Goal: Book appointment/travel/reservation

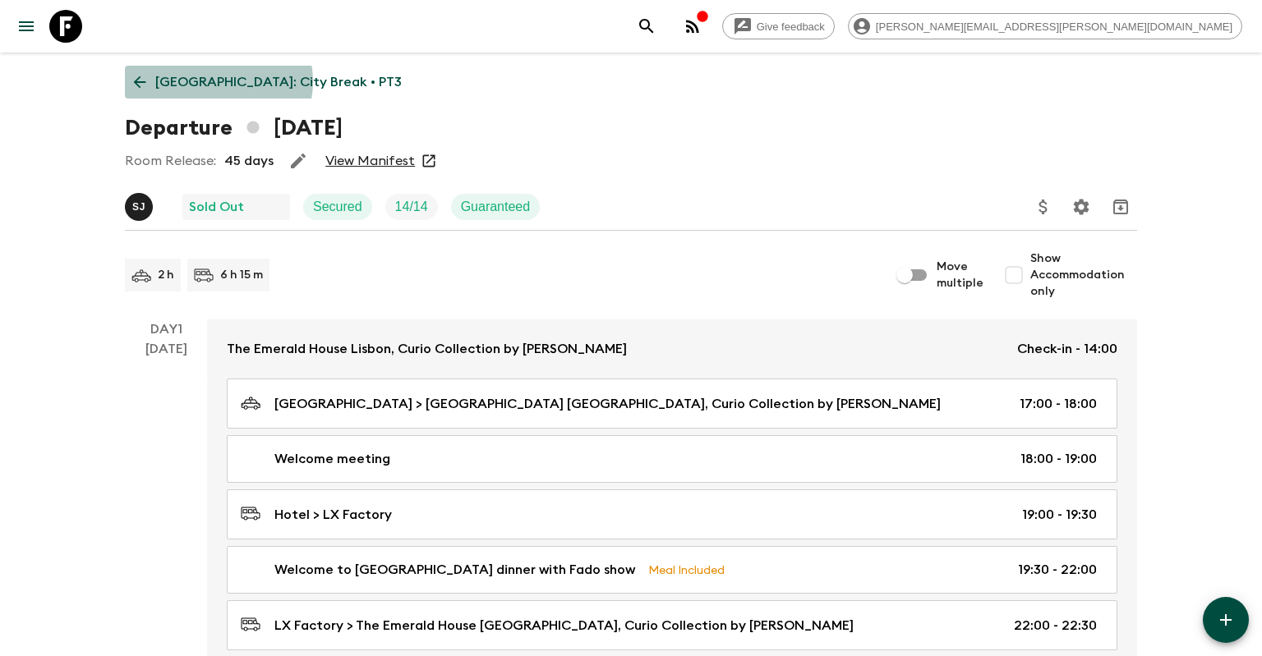
click at [216, 81] on p "[GEOGRAPHIC_DATA]: City Break • PT3" at bounding box center [278, 82] width 246 height 20
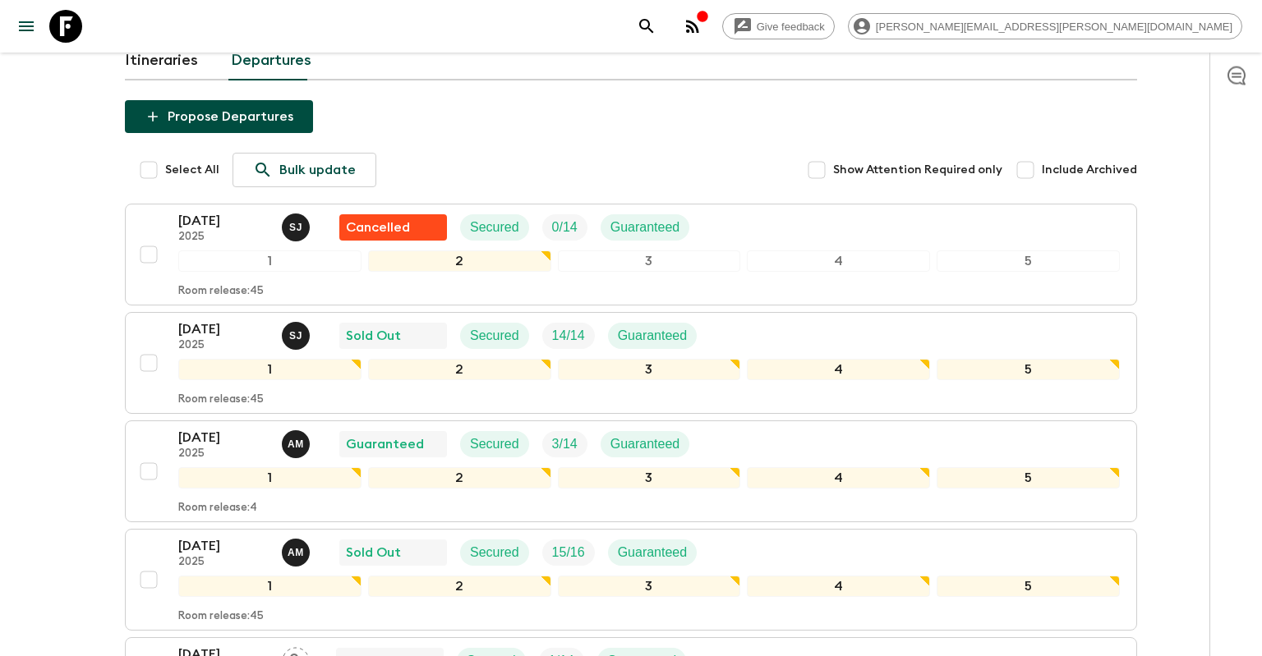
scroll to position [173, 0]
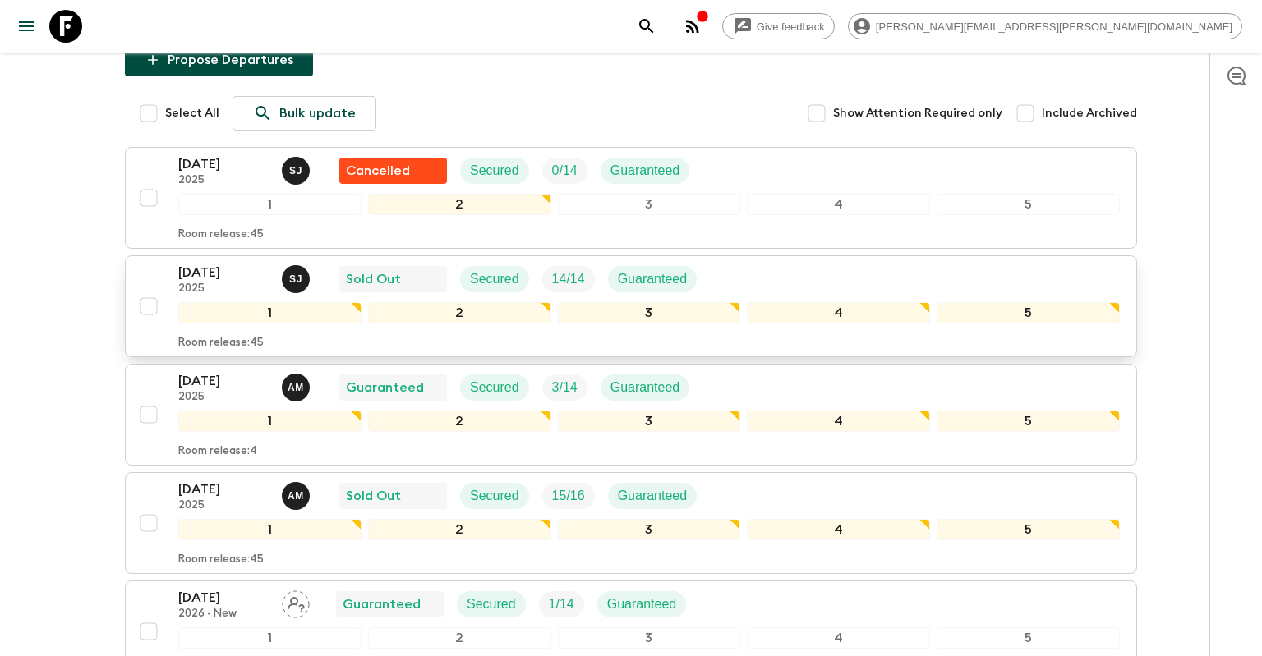
click at [756, 288] on div "[DATE] 2025 [PERSON_NAME] Sold Out Secured 14 / 14 Guaranteed" at bounding box center [648, 279] width 941 height 33
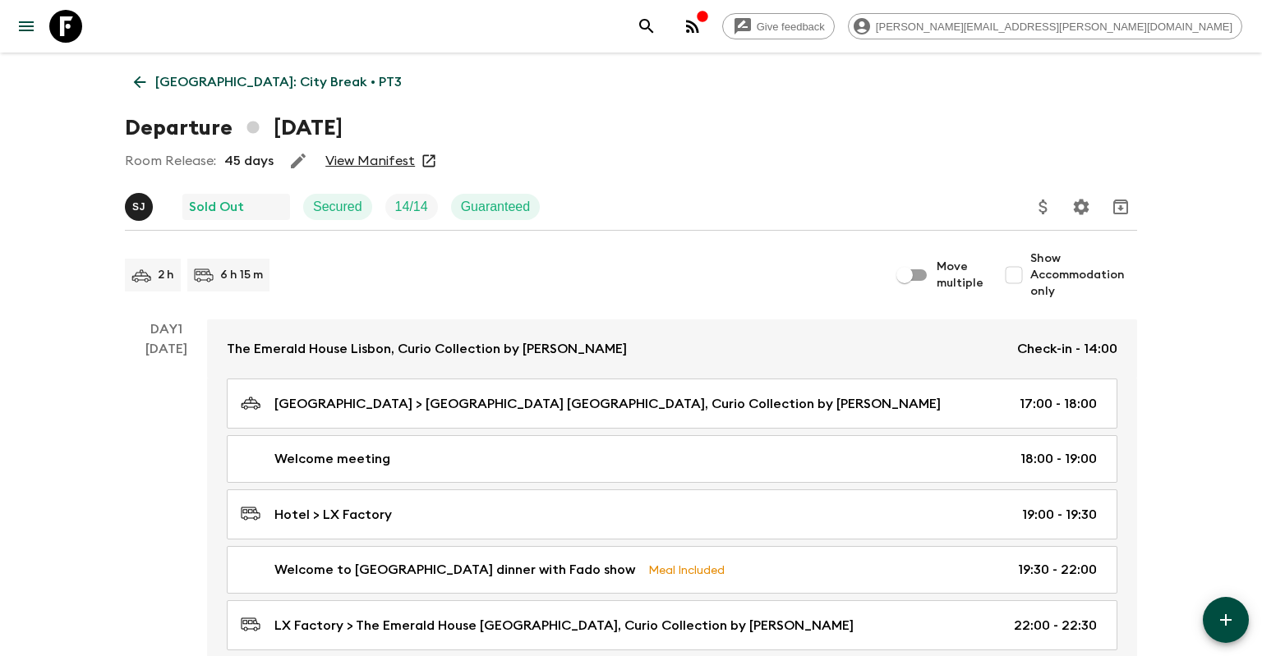
click at [293, 159] on icon "button" at bounding box center [298, 161] width 20 height 20
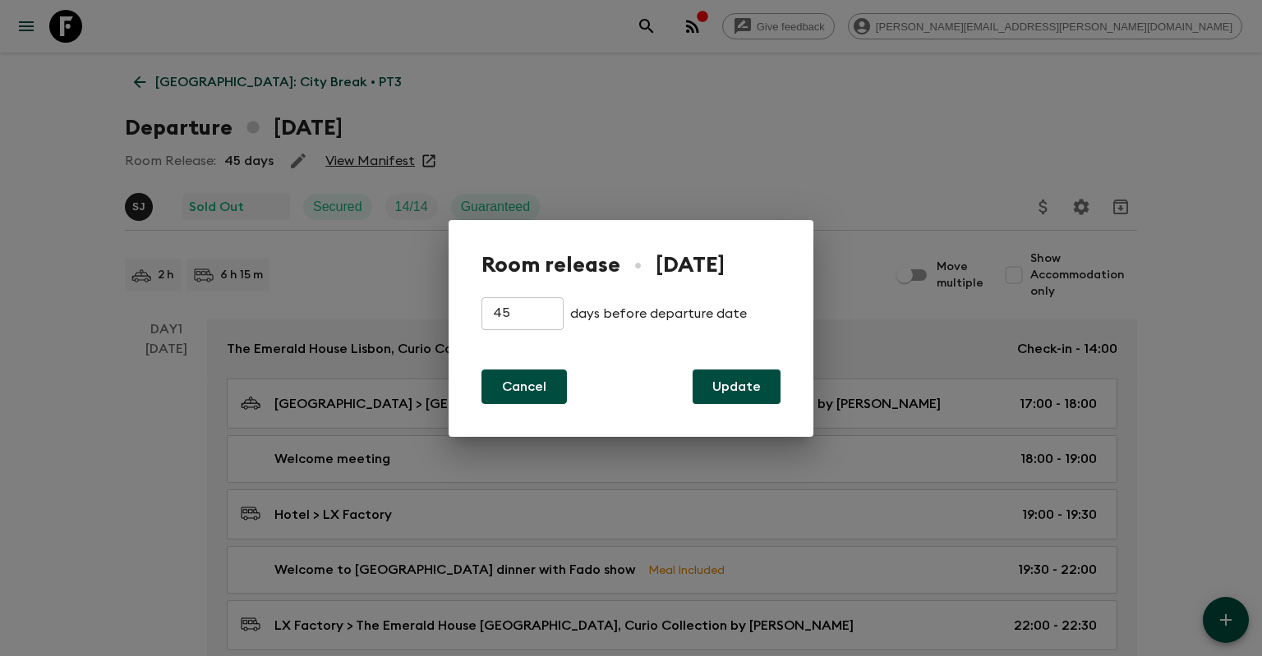
click at [515, 390] on button "Cancel" at bounding box center [523, 387] width 85 height 35
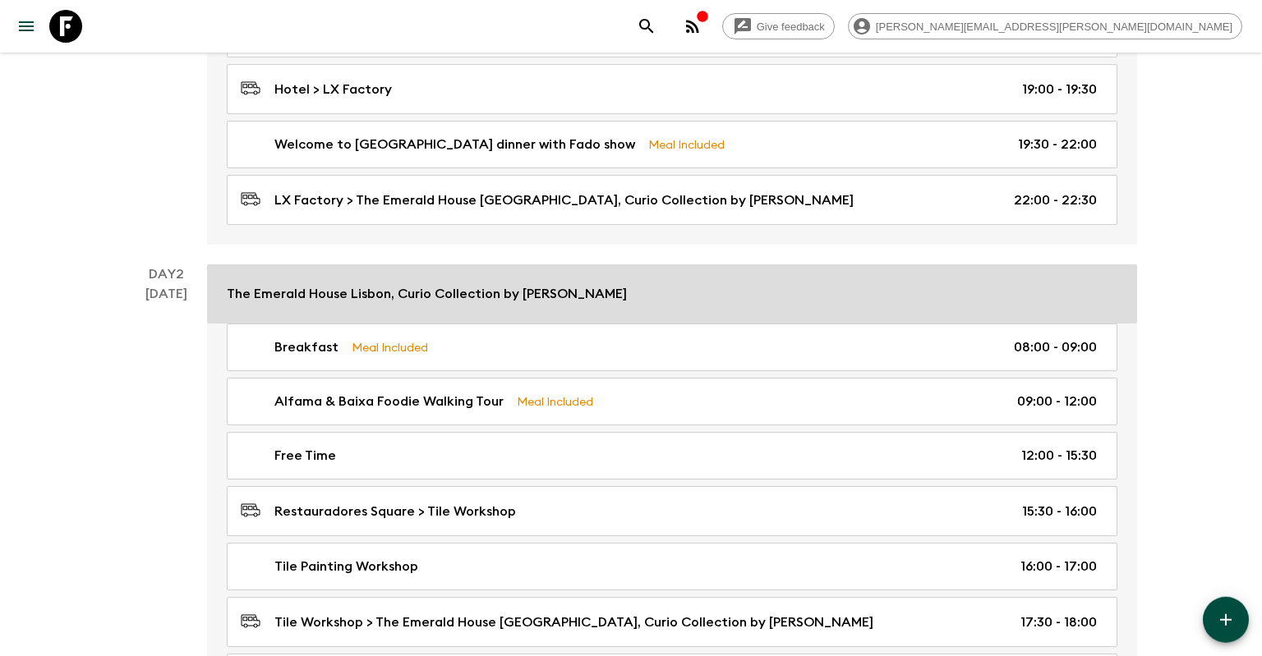
scroll to position [520, 0]
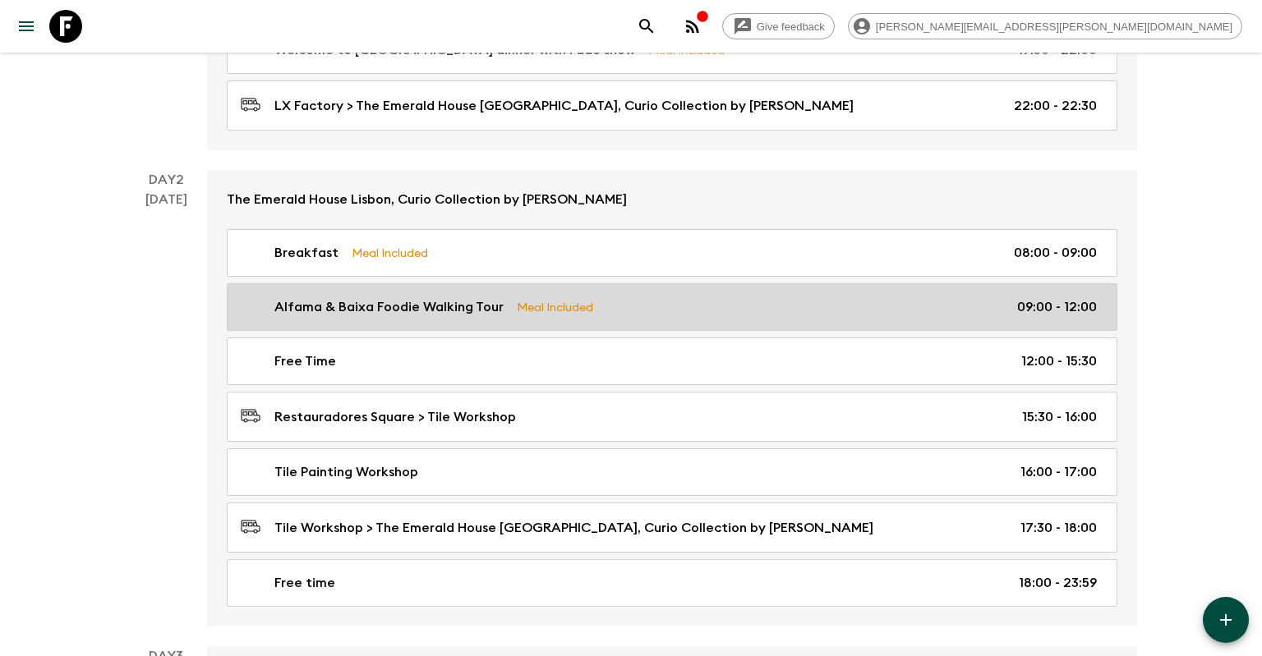
click at [413, 306] on p "Alfama & Baixa Foodie Walking Tour" at bounding box center [388, 307] width 229 height 20
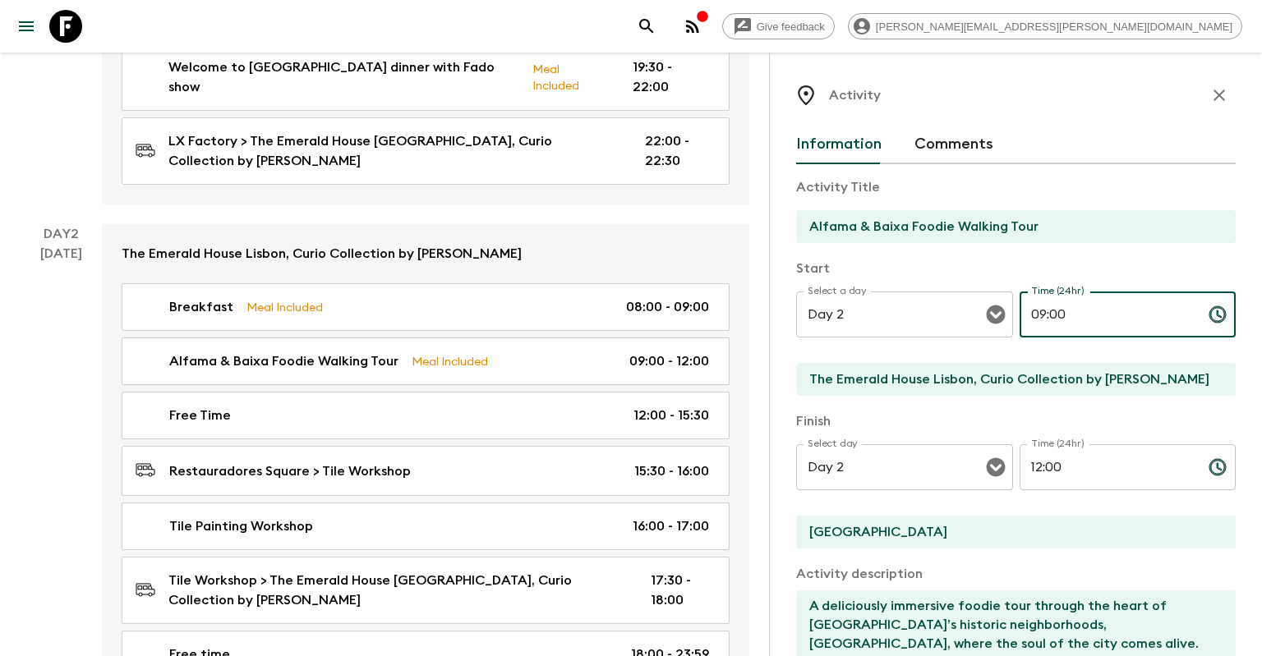
click at [1048, 320] on input "09:00" at bounding box center [1108, 315] width 176 height 46
drag, startPoint x: 1092, startPoint y: 313, endPoint x: 1096, endPoint y: 305, distance: 9.2
click at [1093, 313] on input "09:00" at bounding box center [1108, 315] width 176 height 46
drag, startPoint x: 1219, startPoint y: 87, endPoint x: 899, endPoint y: 149, distance: 326.3
click at [1220, 87] on icon "button" at bounding box center [1219, 95] width 20 height 20
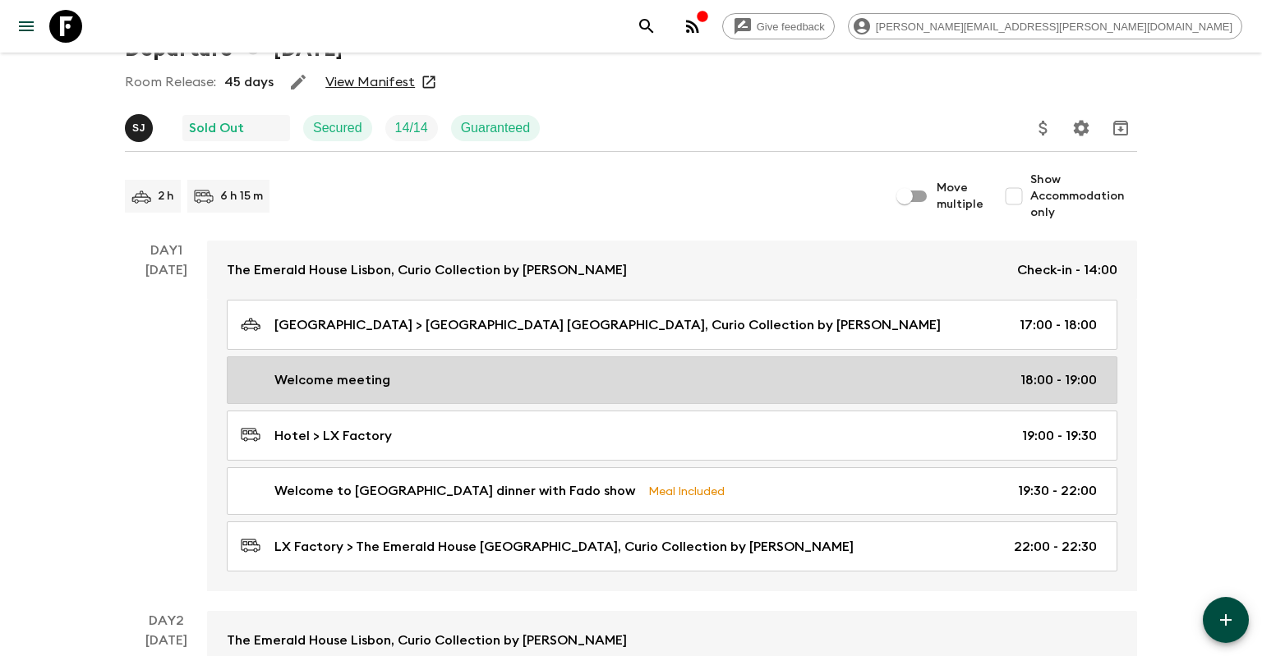
scroll to position [173, 0]
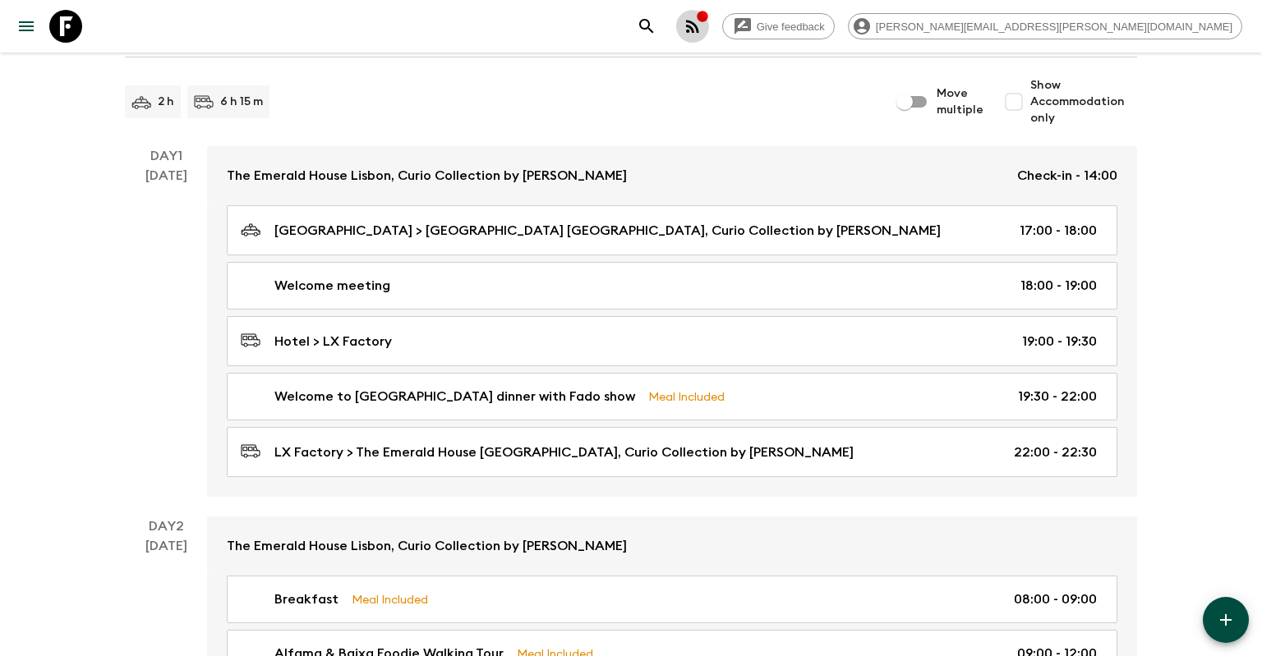
click at [699, 26] on icon "button" at bounding box center [692, 26] width 13 height 13
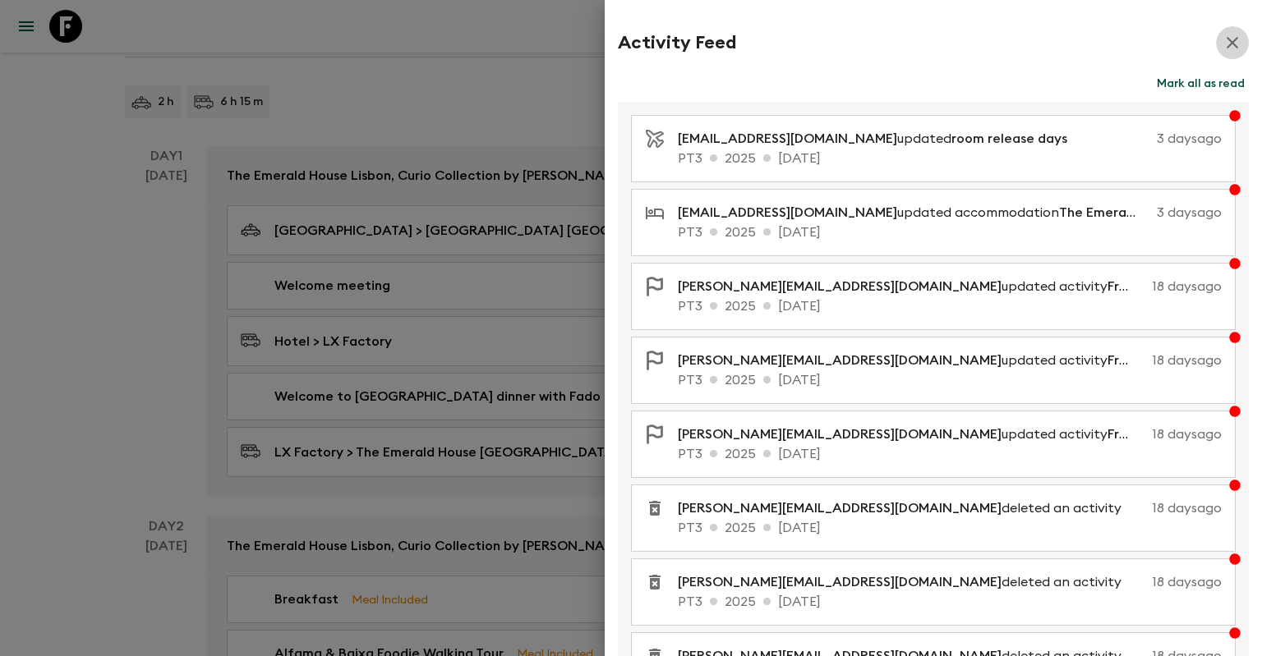
click at [1231, 45] on icon "button" at bounding box center [1232, 43] width 20 height 20
